Goal: Task Accomplishment & Management: Manage account settings

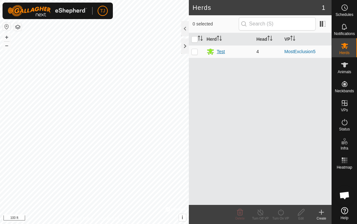
click at [221, 51] on div "Test" at bounding box center [221, 51] width 8 height 7
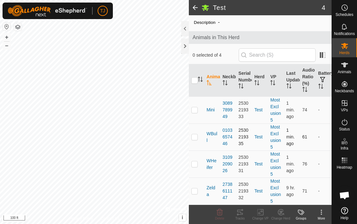
scroll to position [19, 0]
click at [195, 111] on p-checkbox at bounding box center [195, 109] width 6 height 5
checkbox input "false"
click at [194, 81] on input "checkbox" at bounding box center [195, 80] width 6 height 6
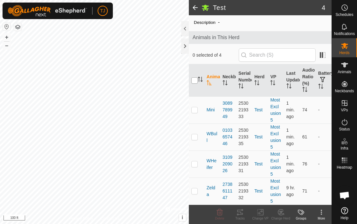
checkbox input "true"
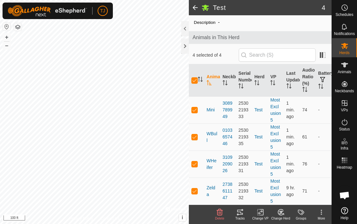
click at [239, 214] on icon at bounding box center [240, 212] width 8 height 8
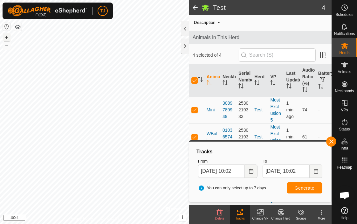
click at [8, 37] on button "+" at bounding box center [7, 37] width 8 height 8
click at [333, 140] on button "button" at bounding box center [331, 142] width 10 height 10
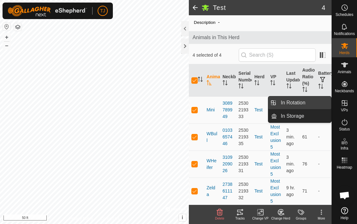
click at [309, 103] on link "In Rotation" at bounding box center [304, 102] width 54 height 13
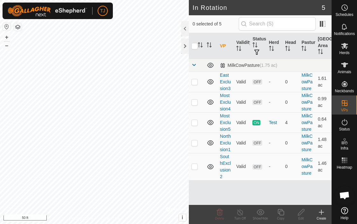
click at [320, 213] on icon at bounding box center [322, 212] width 8 height 8
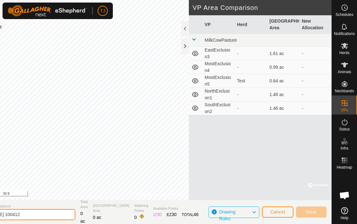
click at [62, 213] on input "[DATE] 100412" at bounding box center [30, 214] width 89 height 11
type input "2"
type input "PivotCorner1"
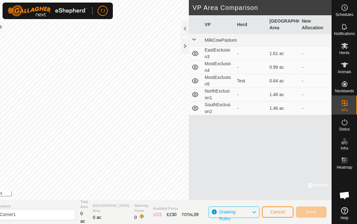
click at [278, 210] on span "Cancel" at bounding box center [277, 211] width 15 height 5
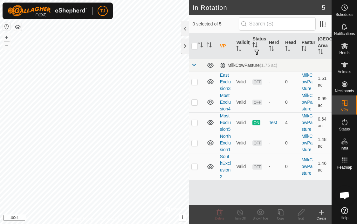
click at [321, 214] on icon at bounding box center [322, 212] width 8 height 8
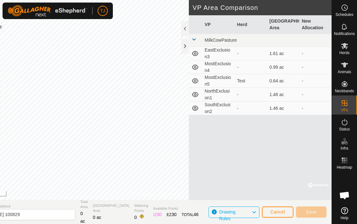
click at [187, 46] on div at bounding box center [185, 46] width 8 height 15
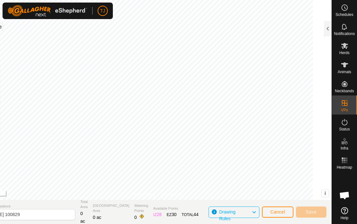
click at [283, 214] on span "Cancel" at bounding box center [277, 211] width 15 height 5
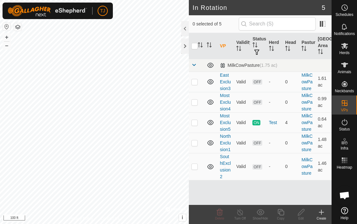
click at [323, 213] on icon at bounding box center [322, 212] width 8 height 8
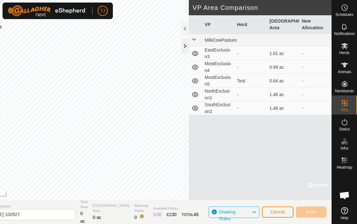
click at [187, 46] on div at bounding box center [185, 46] width 8 height 15
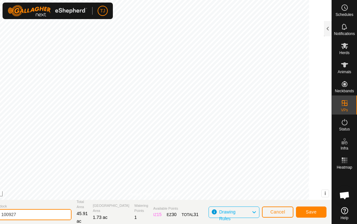
click at [53, 214] on input "[DATE] 100927" at bounding box center [26, 214] width 89 height 11
type input "2"
type input "A-DPivotCorner1"
click at [312, 210] on span "Save" at bounding box center [311, 211] width 11 height 5
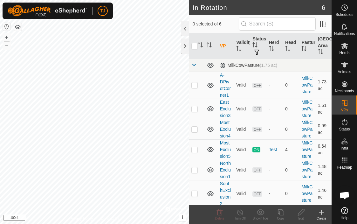
click at [195, 150] on p-checkbox at bounding box center [195, 149] width 6 height 5
checkbox input "true"
click at [241, 214] on icon at bounding box center [240, 212] width 8 height 8
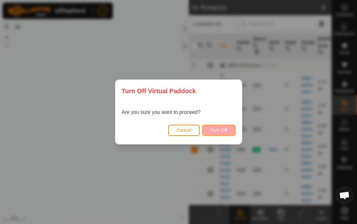
click at [222, 130] on span "Turn Off" at bounding box center [219, 130] width 18 height 5
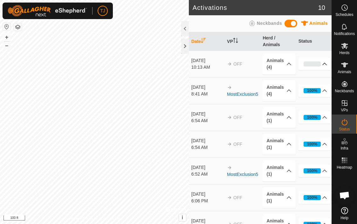
click at [326, 65] on p-accordion-header "0%" at bounding box center [315, 64] width 33 height 13
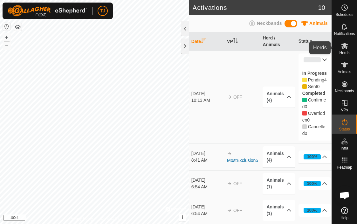
click at [347, 49] on icon at bounding box center [345, 46] width 8 height 8
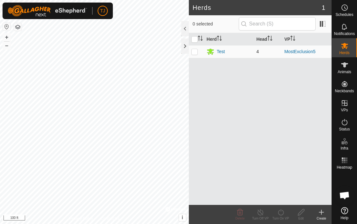
click at [194, 52] on p-checkbox at bounding box center [195, 51] width 6 height 5
checkbox input "true"
click at [282, 213] on icon at bounding box center [281, 212] width 8 height 8
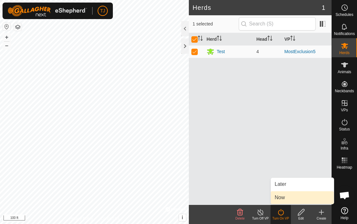
click at [290, 196] on link "Now" at bounding box center [302, 197] width 63 height 13
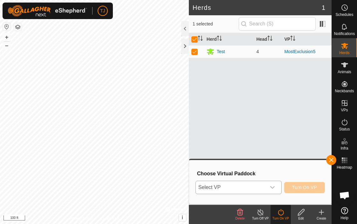
click at [273, 185] on icon "dropdown trigger" at bounding box center [272, 187] width 5 height 5
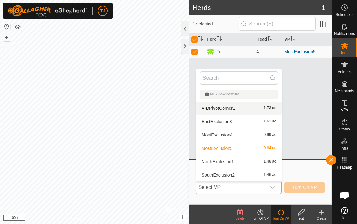
click at [232, 105] on li "A-DPivotCorner1 1.73 ac" at bounding box center [239, 108] width 86 height 13
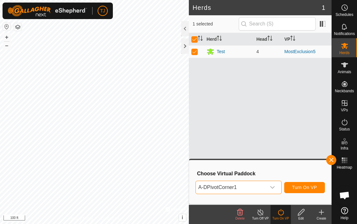
click at [299, 187] on span "Turn On VP" at bounding box center [304, 187] width 25 height 5
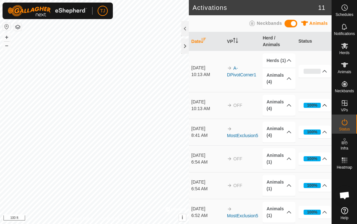
click at [325, 104] on p-accordion-header "100%" at bounding box center [315, 105] width 33 height 13
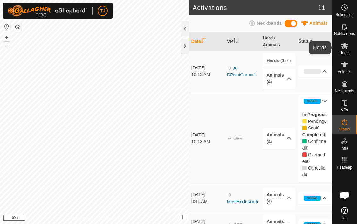
click at [346, 49] on icon at bounding box center [344, 46] width 7 height 6
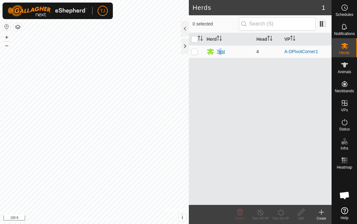
click at [221, 52] on div "Test" at bounding box center [221, 51] width 8 height 7
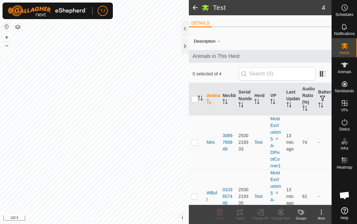
click at [195, 8] on span at bounding box center [195, 7] width 13 height 15
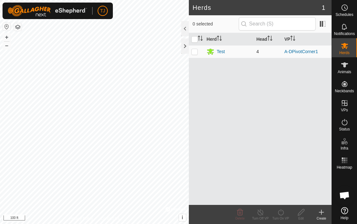
click at [195, 52] on p-checkbox at bounding box center [195, 51] width 6 height 5
checkbox input "true"
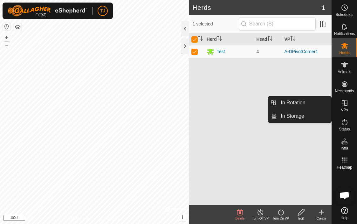
click at [345, 106] on icon at bounding box center [345, 103] width 8 height 8
click at [315, 101] on link "In Rotation" at bounding box center [304, 102] width 54 height 13
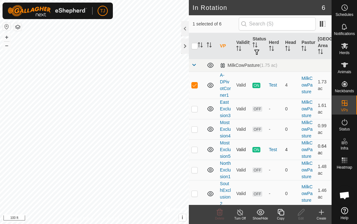
click at [196, 150] on p-checkbox at bounding box center [195, 149] width 6 height 5
checkbox input "true"
click at [196, 87] on p-checkbox at bounding box center [195, 84] width 6 height 5
checkbox input "false"
click at [242, 213] on icon at bounding box center [240, 212] width 8 height 8
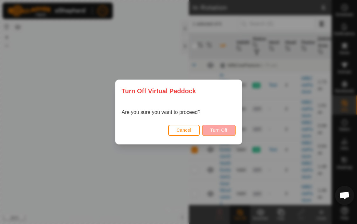
click at [221, 130] on span "Turn Off" at bounding box center [219, 130] width 18 height 5
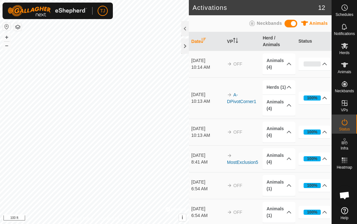
click at [326, 99] on p-accordion-header "100%" at bounding box center [315, 98] width 33 height 13
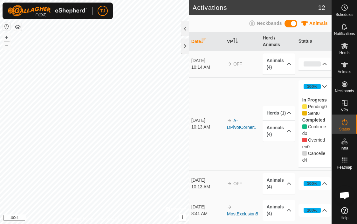
click at [326, 64] on p-accordion-header "0%" at bounding box center [315, 64] width 33 height 13
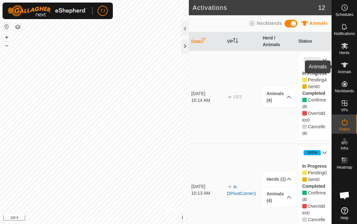
click at [345, 67] on icon at bounding box center [344, 64] width 7 height 5
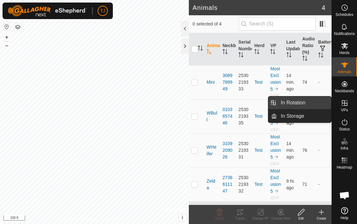
click at [312, 101] on link "In Rotation" at bounding box center [304, 102] width 54 height 13
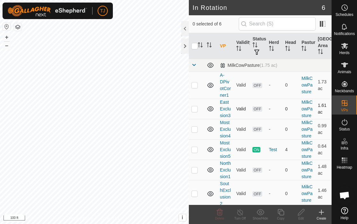
click at [195, 110] on p-checkbox at bounding box center [195, 108] width 6 height 5
checkbox input "true"
click at [194, 130] on p-checkbox at bounding box center [195, 129] width 6 height 5
checkbox input "true"
click at [196, 110] on p-checkbox at bounding box center [195, 108] width 6 height 5
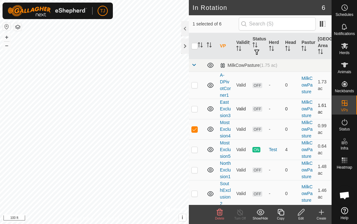
click at [196, 110] on p-checkbox at bounding box center [195, 108] width 6 height 5
checkbox input "false"
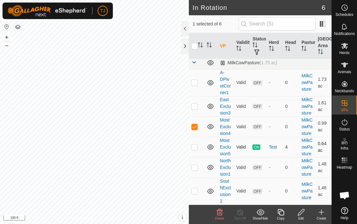
scroll to position [3, 0]
click at [196, 169] on p-checkbox at bounding box center [195, 167] width 6 height 5
checkbox input "true"
click at [194, 192] on p-checkbox at bounding box center [195, 190] width 6 height 5
checkbox input "true"
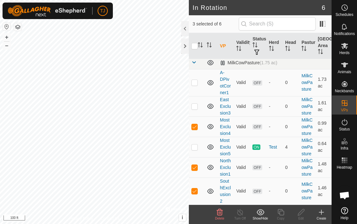
click at [220, 214] on icon at bounding box center [220, 212] width 8 height 8
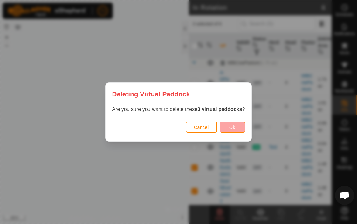
click at [234, 128] on span "Ok" at bounding box center [232, 127] width 6 height 5
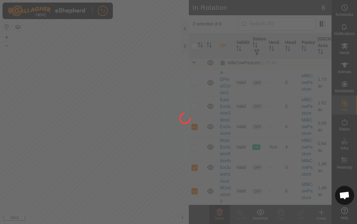
checkbox input "false"
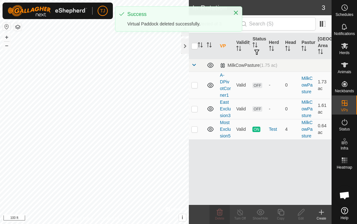
scroll to position [0, 0]
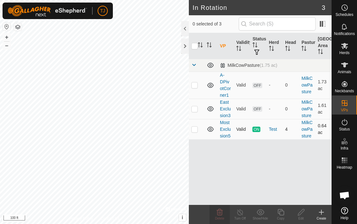
click at [194, 129] on p-checkbox at bounding box center [195, 129] width 6 height 5
checkbox input "true"
click at [241, 215] on icon at bounding box center [240, 212] width 6 height 6
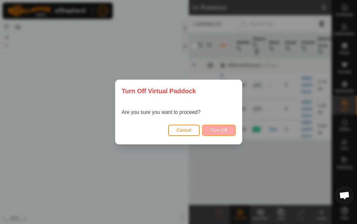
click at [217, 130] on span "Turn Off" at bounding box center [219, 130] width 18 height 5
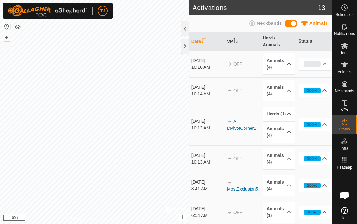
click at [326, 89] on p-accordion-header "100%" at bounding box center [315, 90] width 33 height 13
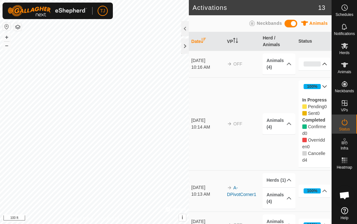
click at [325, 64] on p-accordion-header "0%" at bounding box center [315, 64] width 33 height 13
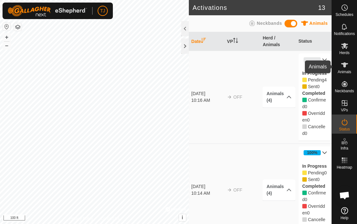
click at [348, 69] on es-animals-svg-icon at bounding box center [344, 65] width 11 height 10
